Goal: Task Accomplishment & Management: Use online tool/utility

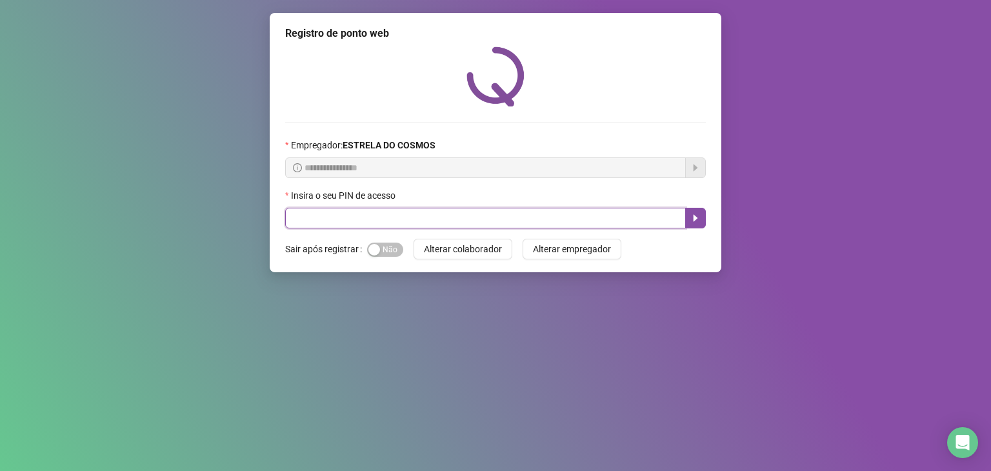
click at [431, 224] on input "text" at bounding box center [485, 218] width 401 height 21
click at [552, 220] on input "text" at bounding box center [485, 218] width 401 height 21
type input "*****"
click at [689, 223] on button "button" at bounding box center [695, 218] width 21 height 21
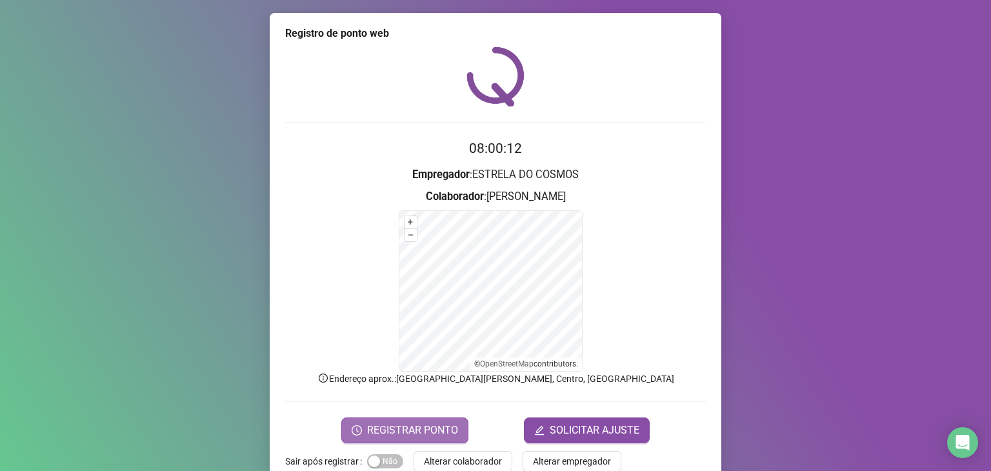
click at [435, 418] on button "REGISTRAR PONTO" at bounding box center [404, 431] width 127 height 26
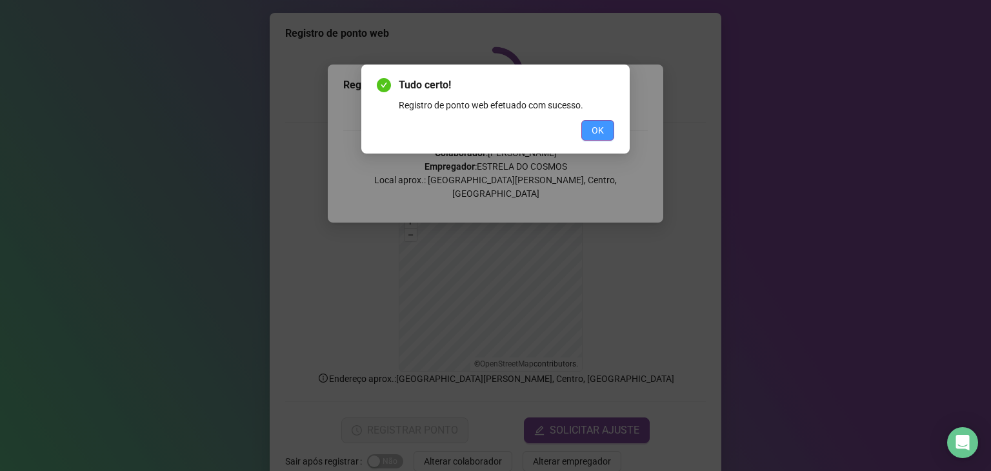
click at [589, 128] on button "OK" at bounding box center [598, 130] width 33 height 21
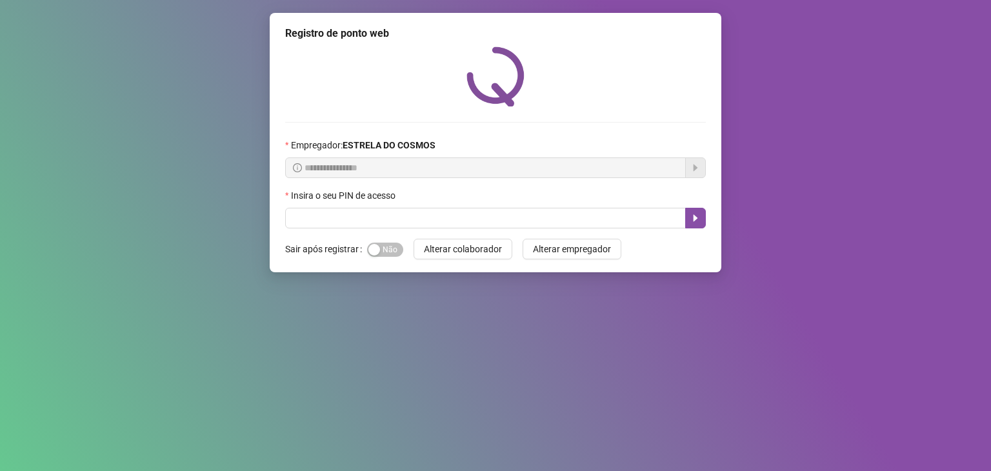
click at [374, 243] on div "Sim Não" at bounding box center [385, 249] width 36 height 15
click at [378, 255] on button "Sim Não" at bounding box center [385, 250] width 36 height 14
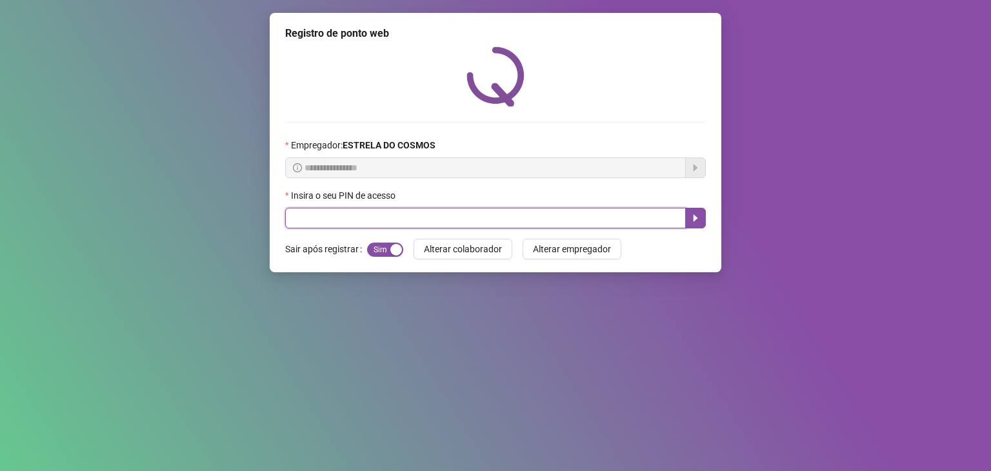
click at [383, 216] on input "text" at bounding box center [485, 218] width 401 height 21
type input "*****"
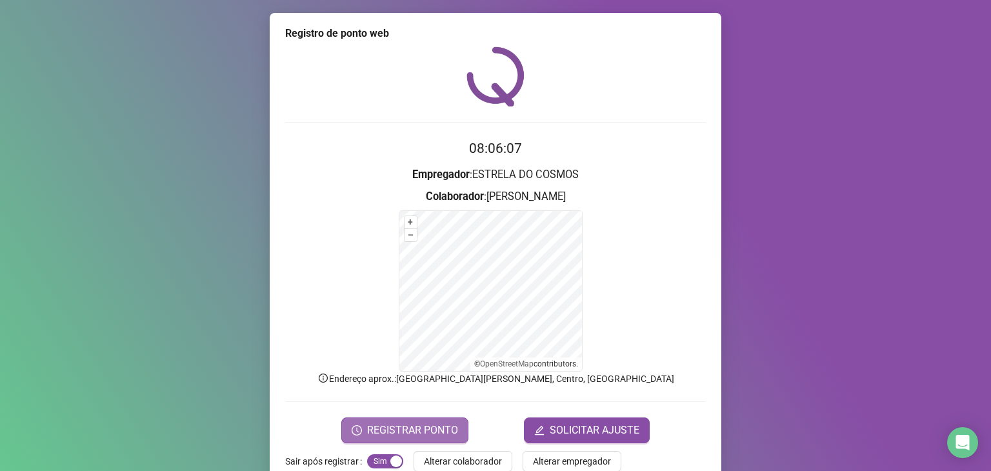
click at [404, 431] on span "REGISTRAR PONTO" at bounding box center [412, 430] width 91 height 15
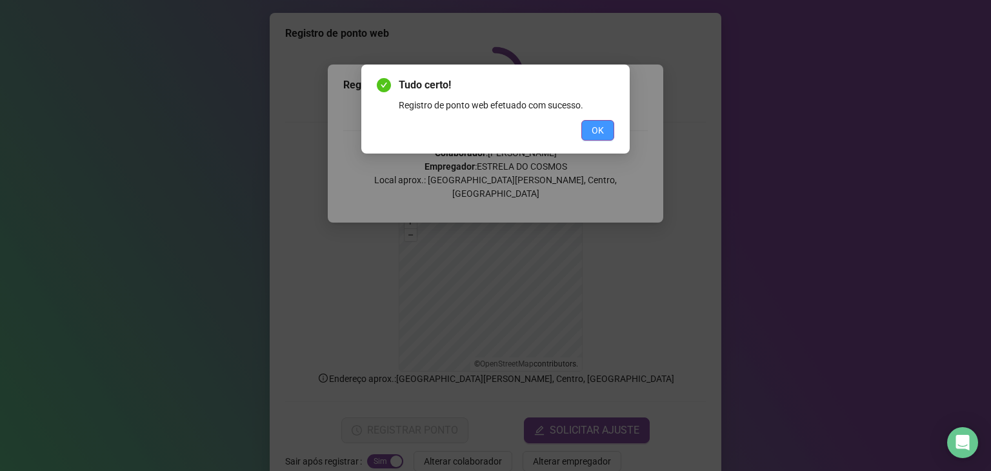
click at [605, 131] on button "OK" at bounding box center [598, 130] width 33 height 21
